Goal: Contribute content: Add original content to the website for others to see

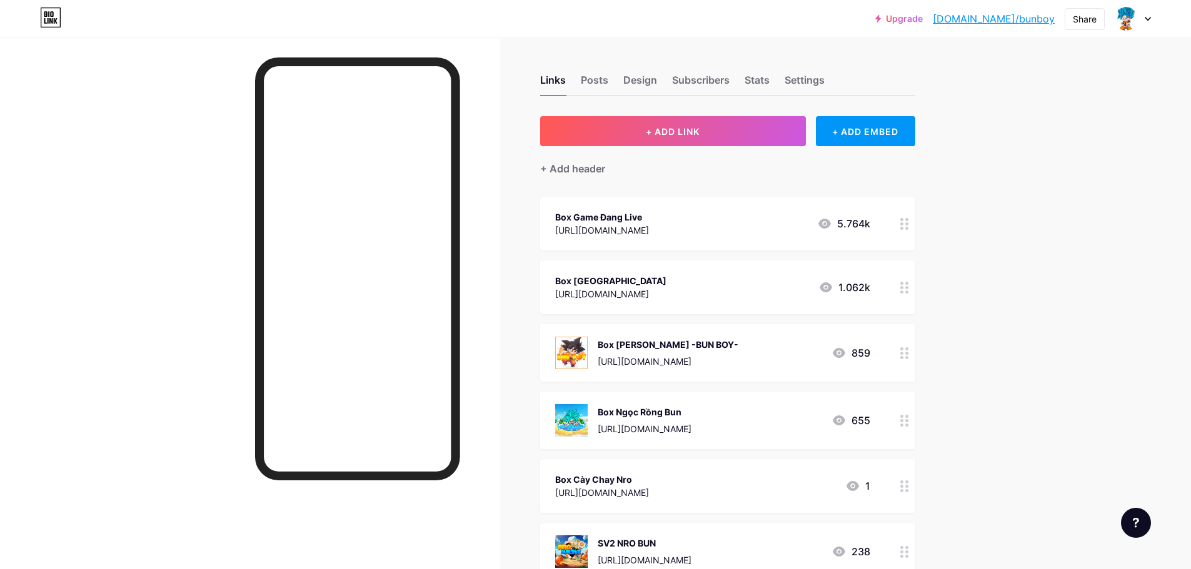
click at [649, 229] on div "[URL][DOMAIN_NAME]" at bounding box center [602, 230] width 94 height 13
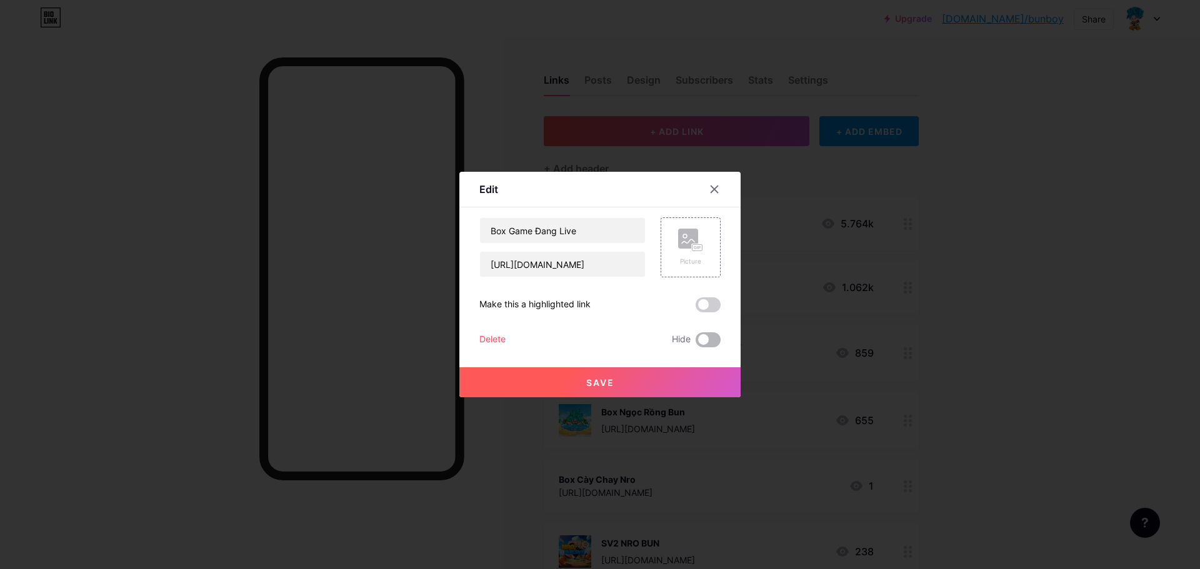
click at [704, 344] on span at bounding box center [708, 340] width 25 height 15
click at [696, 343] on input "checkbox" at bounding box center [696, 343] width 0 height 0
click at [665, 389] on button "Save" at bounding box center [599, 383] width 281 height 30
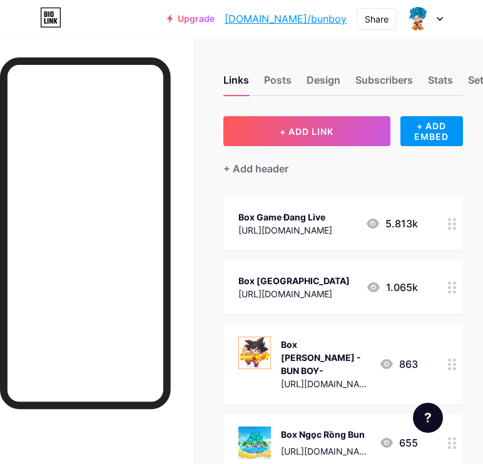
click at [314, 218] on div "Box Game Đang Live" at bounding box center [285, 217] width 94 height 13
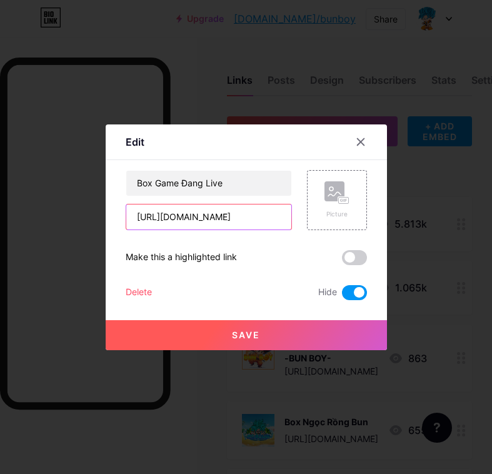
drag, startPoint x: 287, startPoint y: 218, endPoint x: 110, endPoint y: 216, distance: 176.9
click at [110, 216] on div "Edit Content YouTube Play YouTube video without leaving your page. ADD Vimeo Pl…" at bounding box center [246, 237] width 281 height 226
paste input "[DOMAIN_NAME][URL]"
type input "[URL][DOMAIN_NAME]"
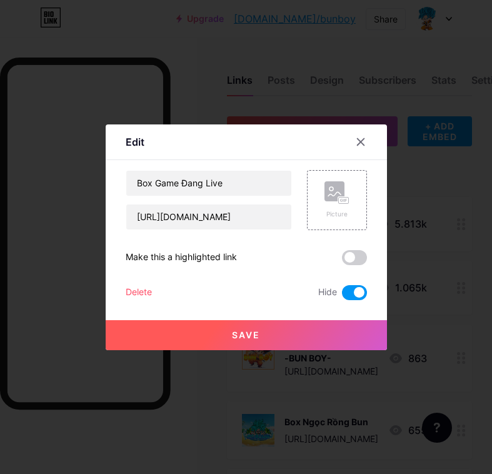
drag, startPoint x: 356, startPoint y: 281, endPoint x: 356, endPoint y: 288, distance: 6.3
click at [356, 284] on div "Box Game Đang Live [URL][DOMAIN_NAME] Picture Make this a highlighted link Dele…" at bounding box center [246, 235] width 241 height 130
click at [355, 290] on span at bounding box center [354, 292] width 25 height 15
click at [342, 296] on input "checkbox" at bounding box center [342, 296] width 0 height 0
click at [314, 328] on button "Save" at bounding box center [246, 335] width 281 height 30
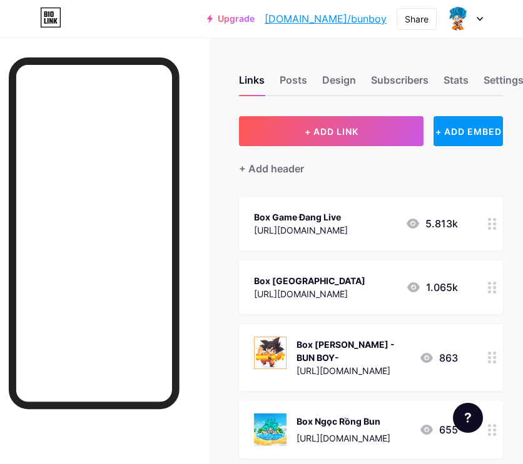
click at [368, 228] on div "Box Game Đang Live [URL][DOMAIN_NAME] 5.813k" at bounding box center [356, 223] width 204 height 29
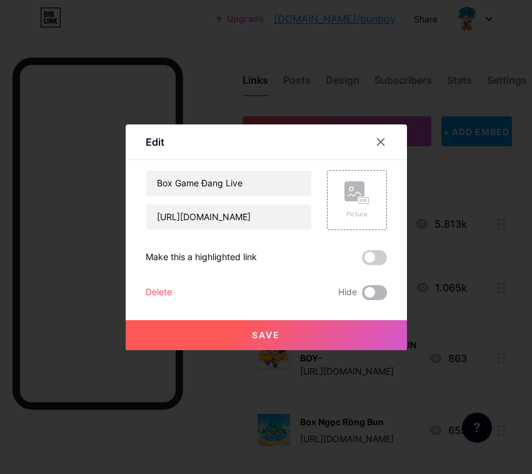
click at [367, 296] on span at bounding box center [374, 292] width 25 height 15
click at [362, 296] on input "checkbox" at bounding box center [362, 296] width 0 height 0
click at [373, 331] on button "Save" at bounding box center [266, 335] width 281 height 30
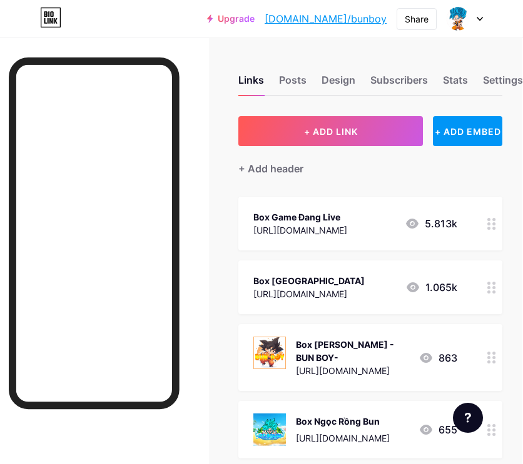
scroll to position [0, 9]
